Goal: Answer question/provide support

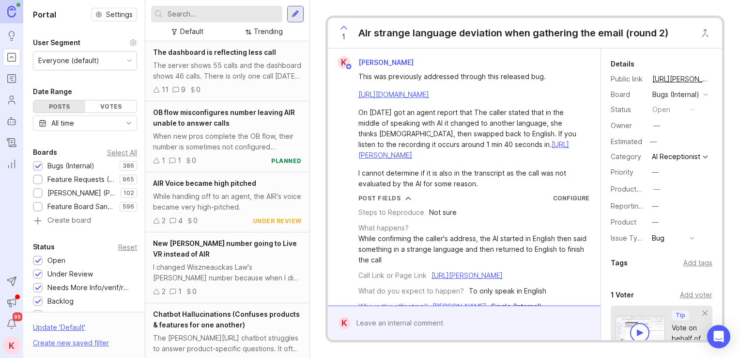
scroll to position [245, 0]
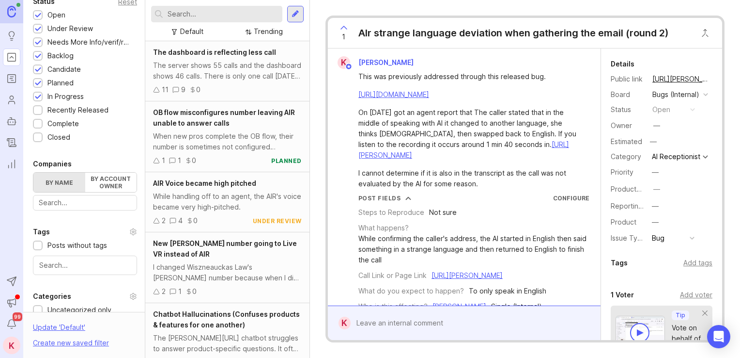
click at [215, 16] on input "text" at bounding box center [223, 14] width 111 height 11
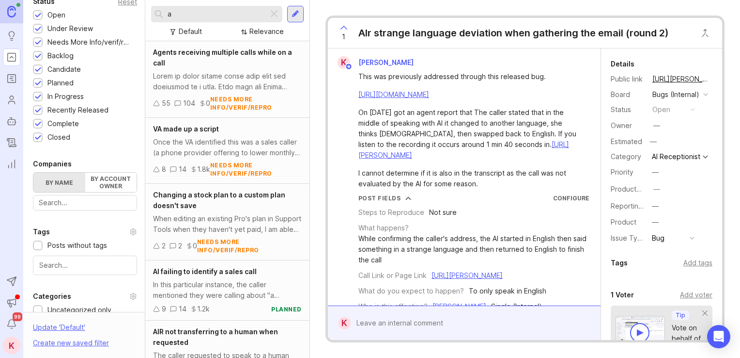
click at [215, 16] on input "a" at bounding box center [216, 14] width 97 height 11
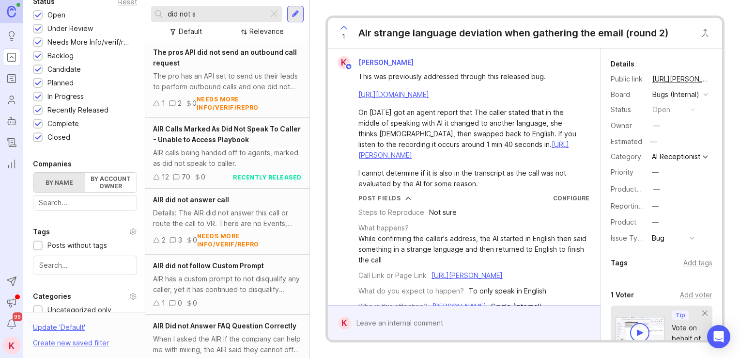
type input "did not s"
click at [238, 130] on span "AIR Calls Marked As Did Not Speak To Caller - Unable to Access Playbook" at bounding box center [227, 134] width 148 height 19
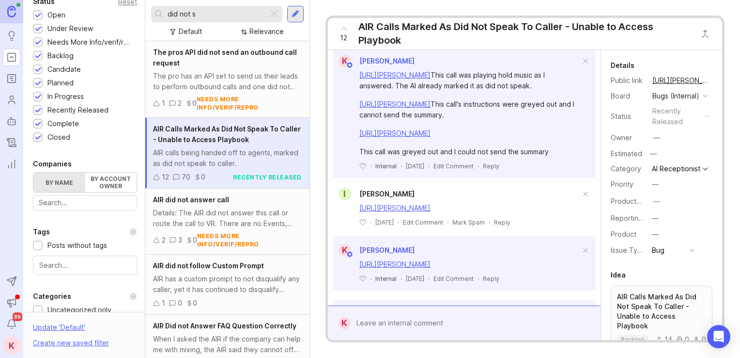
drag, startPoint x: 510, startPoint y: 119, endPoint x: 514, endPoint y: 172, distance: 52.5
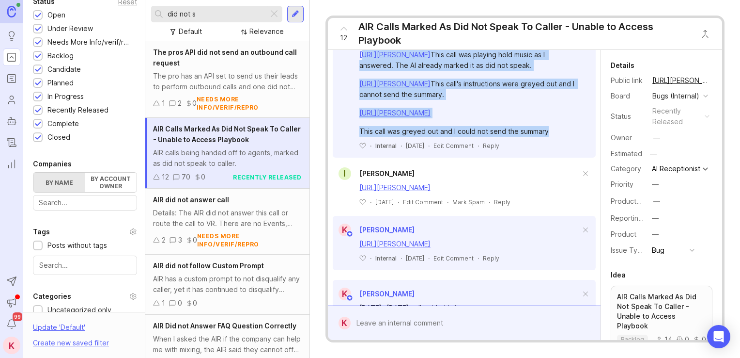
drag, startPoint x: 556, startPoint y: 206, endPoint x: 363, endPoint y: 101, distance: 219.4
click at [363, 101] on div "[URL][PERSON_NAME] This call was playing hold music as I answered. The AI alrea…" at bounding box center [469, 92] width 221 height 87
click at [446, 137] on div "This call was greyed out and I could not send the summary" at bounding box center [469, 131] width 221 height 11
drag, startPoint x: 556, startPoint y: 208, endPoint x: 352, endPoint y: 99, distance: 231.7
click at [352, 99] on div "[URL][PERSON_NAME] This call was playing hold music as I answered. The AI alrea…" at bounding box center [464, 98] width 263 height 103
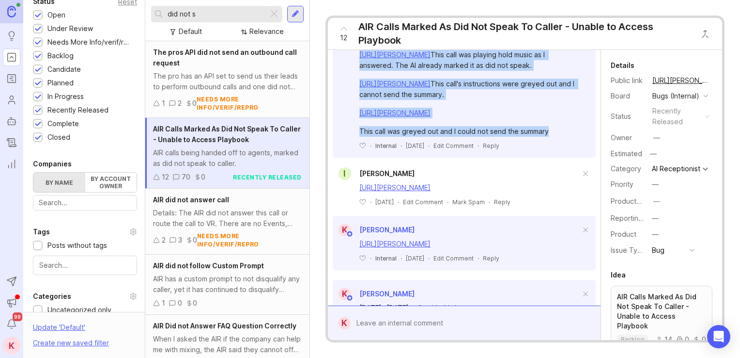
drag, startPoint x: 352, startPoint y: 99, endPoint x: 408, endPoint y: 113, distance: 58.0
copy div "[URL][PERSON_NAME] This call was playing hold music as I answered. The AI alrea…"
